Goal: Contribute content

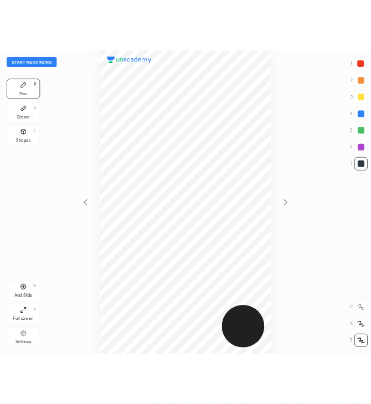
scroll to position [404, 315]
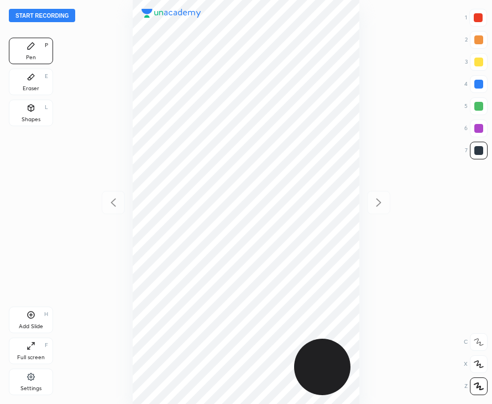
click at [480, 369] on div at bounding box center [479, 364] width 18 height 18
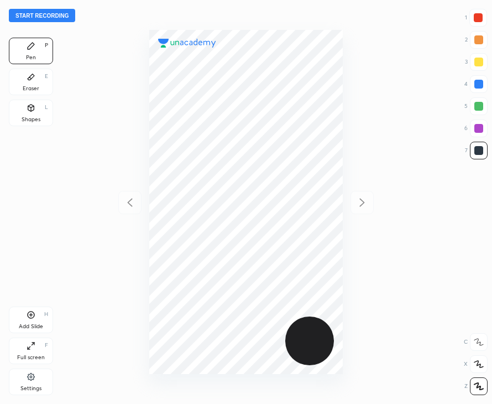
scroll to position [404, 315]
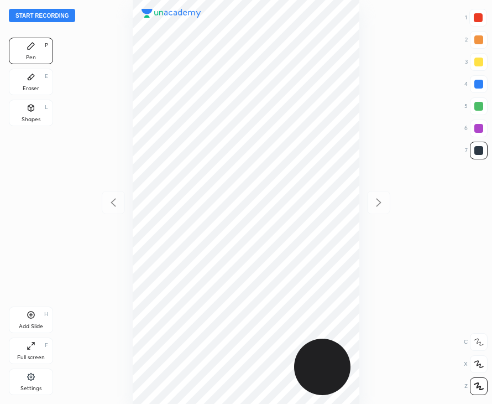
click at [478, 361] on icon at bounding box center [479, 364] width 9 height 7
click at [22, 14] on button "Start recording" at bounding box center [42, 15] width 66 height 13
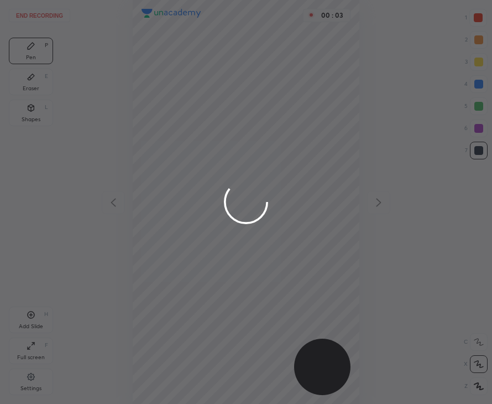
click at [476, 364] on div at bounding box center [246, 202] width 492 height 404
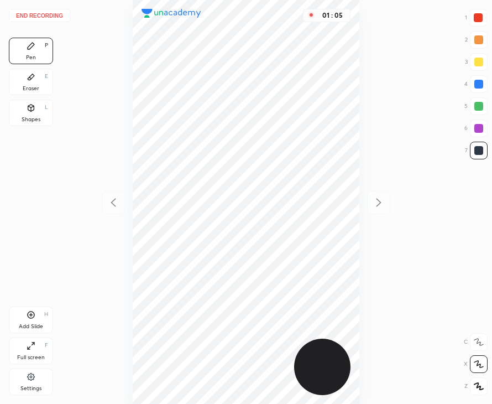
click at [32, 321] on div "Add Slide H" at bounding box center [31, 319] width 44 height 27
click at [116, 195] on div at bounding box center [113, 202] width 23 height 23
click at [379, 204] on icon at bounding box center [379, 203] width 5 height 8
click at [113, 197] on icon at bounding box center [113, 202] width 13 height 13
click at [35, 321] on div "Add Slide H" at bounding box center [31, 319] width 44 height 27
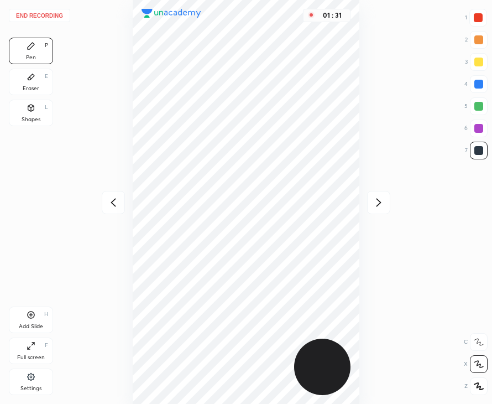
click at [108, 196] on icon at bounding box center [113, 202] width 13 height 13
click at [377, 201] on icon at bounding box center [378, 202] width 13 height 13
click at [117, 191] on div at bounding box center [113, 202] width 23 height 23
click at [373, 197] on icon at bounding box center [378, 202] width 13 height 13
click at [374, 204] on icon at bounding box center [378, 202] width 13 height 13
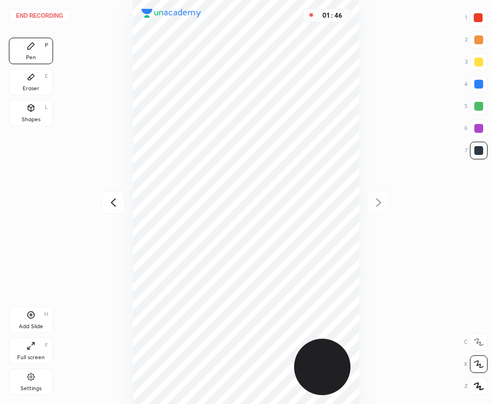
click at [117, 207] on icon at bounding box center [113, 202] width 13 height 13
click at [378, 201] on icon at bounding box center [378, 202] width 13 height 13
click at [110, 204] on icon at bounding box center [113, 202] width 13 height 13
click at [112, 202] on icon at bounding box center [113, 203] width 5 height 8
click at [381, 202] on icon at bounding box center [379, 203] width 5 height 8
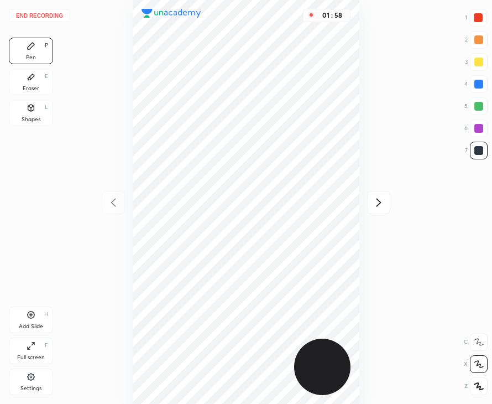
click at [381, 203] on icon at bounding box center [379, 203] width 5 height 8
click at [33, 322] on div "Add Slide H" at bounding box center [31, 319] width 44 height 27
click at [113, 202] on icon at bounding box center [113, 202] width 13 height 13
click at [379, 203] on icon at bounding box center [378, 202] width 13 height 13
click at [112, 197] on icon at bounding box center [113, 202] width 13 height 13
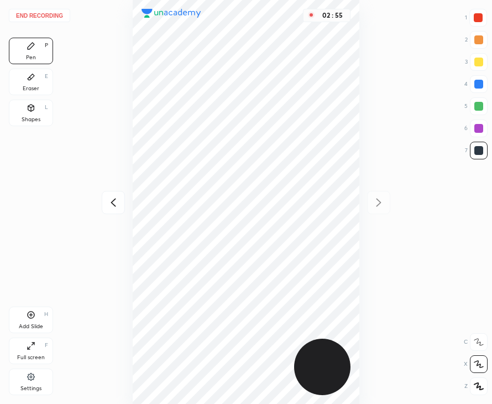
click at [116, 198] on icon at bounding box center [113, 202] width 13 height 13
click at [116, 200] on icon at bounding box center [113, 202] width 13 height 13
click at [381, 205] on icon at bounding box center [378, 202] width 13 height 13
click at [379, 206] on icon at bounding box center [378, 202] width 13 height 13
click at [385, 201] on icon at bounding box center [378, 202] width 13 height 13
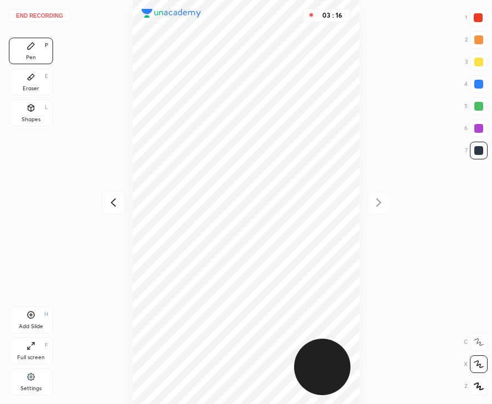
click at [34, 321] on div "Add Slide H" at bounding box center [31, 319] width 44 height 27
click at [114, 201] on icon at bounding box center [113, 202] width 13 height 13
click at [114, 202] on icon at bounding box center [113, 202] width 13 height 13
click at [116, 202] on icon at bounding box center [113, 202] width 13 height 13
click at [121, 188] on div "03 : 23" at bounding box center [245, 202] width 315 height 404
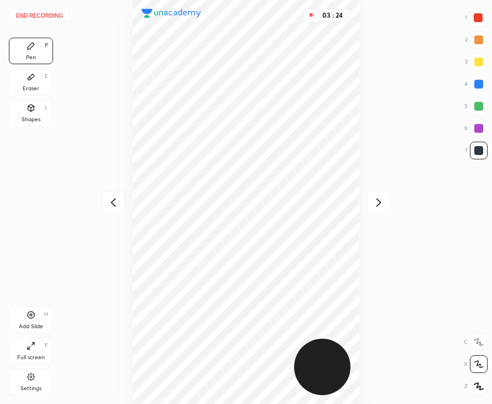
click at [113, 197] on icon at bounding box center [113, 202] width 13 height 13
click at [378, 203] on icon at bounding box center [378, 202] width 13 height 13
click at [377, 204] on icon at bounding box center [378, 202] width 13 height 13
click at [377, 203] on icon at bounding box center [378, 202] width 13 height 13
click at [378, 196] on icon at bounding box center [378, 202] width 13 height 13
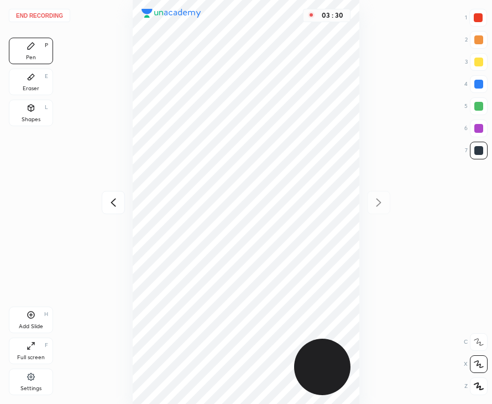
click at [108, 204] on icon at bounding box center [113, 202] width 13 height 13
click at [111, 204] on icon at bounding box center [113, 202] width 13 height 13
click at [382, 203] on icon at bounding box center [378, 202] width 13 height 13
click at [381, 204] on icon at bounding box center [378, 202] width 13 height 13
click at [114, 200] on icon at bounding box center [113, 203] width 5 height 8
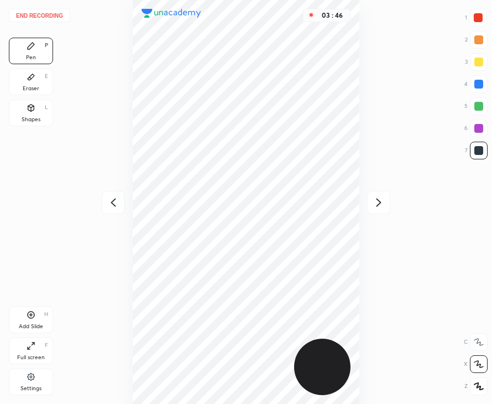
click at [374, 196] on icon at bounding box center [378, 202] width 13 height 13
click at [40, 324] on div "Add Slide" at bounding box center [31, 327] width 24 height 6
click at [43, 17] on button "End recording" at bounding box center [39, 15] width 61 height 13
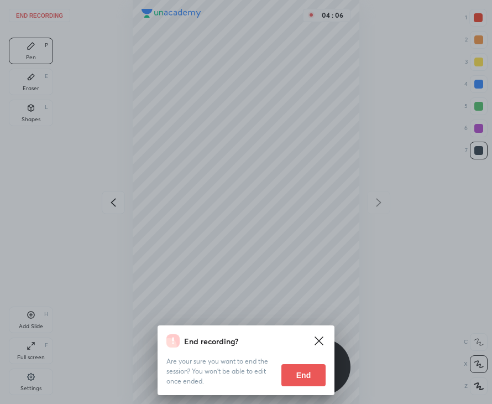
click at [301, 370] on button "End" at bounding box center [304, 375] width 44 height 22
